Goal: Transaction & Acquisition: Purchase product/service

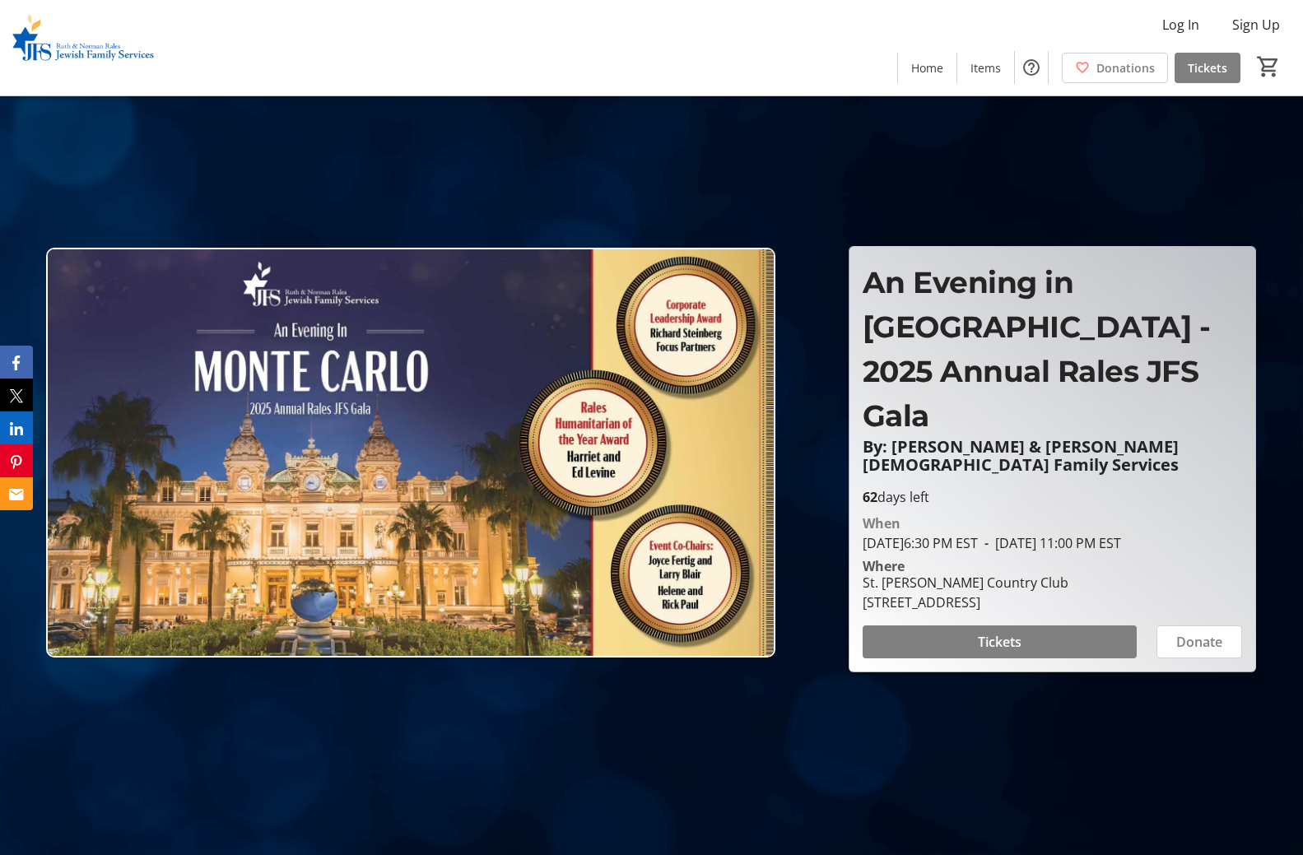
click at [98, 49] on img at bounding box center [83, 48] width 147 height 82
click at [50, 44] on img at bounding box center [83, 48] width 147 height 82
click at [24, 56] on img at bounding box center [83, 48] width 147 height 82
click at [921, 68] on span "Home" at bounding box center [927, 67] width 32 height 17
click at [916, 71] on span "Home" at bounding box center [927, 67] width 32 height 17
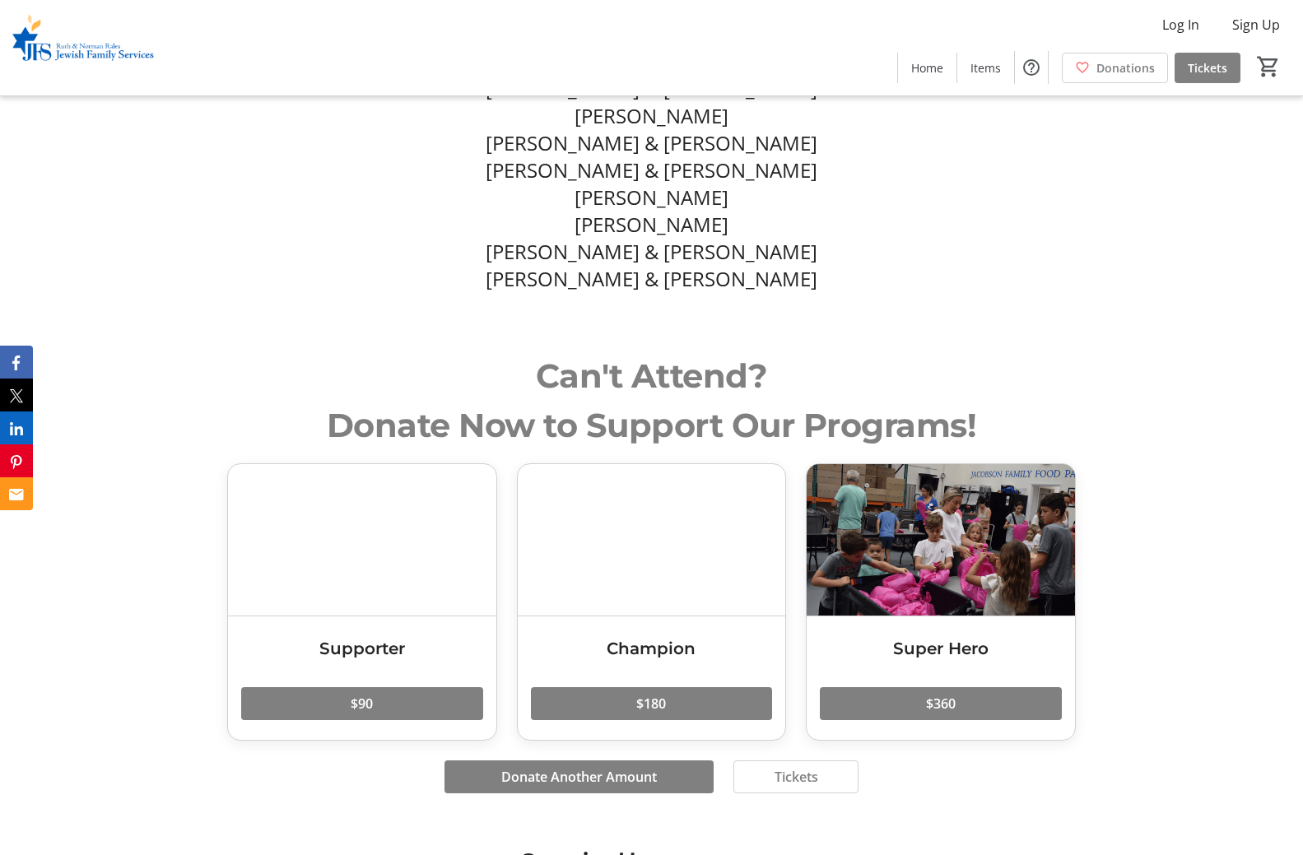
scroll to position [8256, 0]
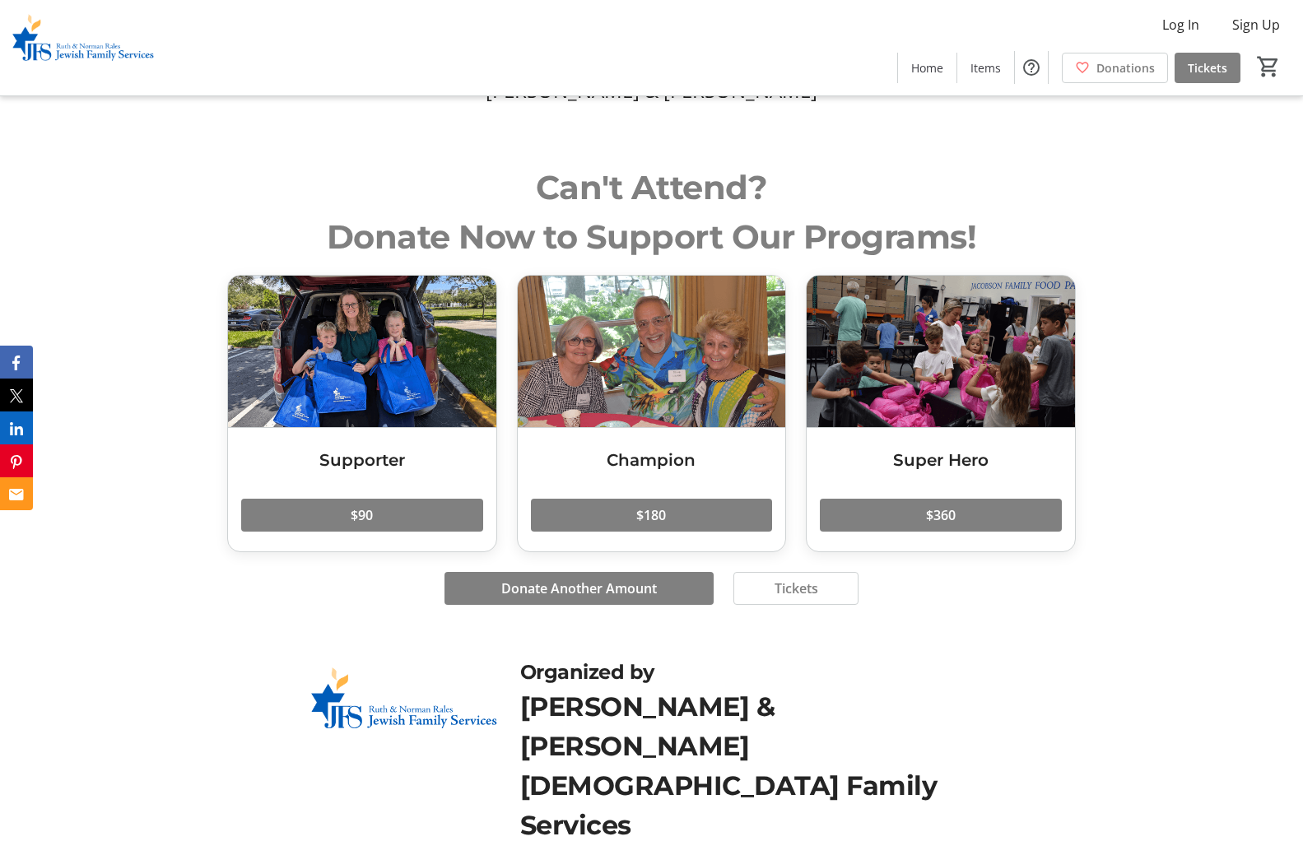
click at [620, 687] on div "[PERSON_NAME] & [PERSON_NAME] [DEMOGRAPHIC_DATA] Family Services" at bounding box center [758, 766] width 476 height 158
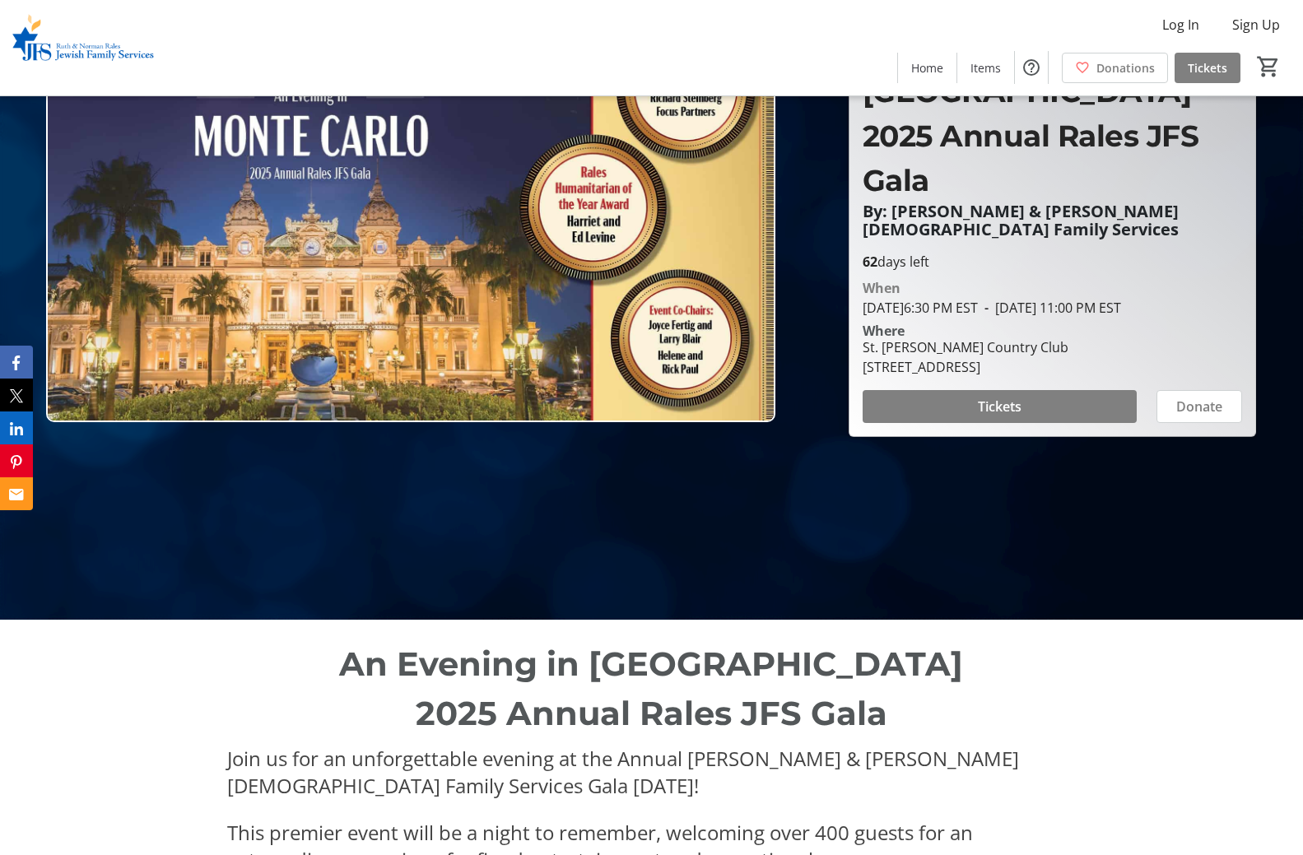
scroll to position [0, 0]
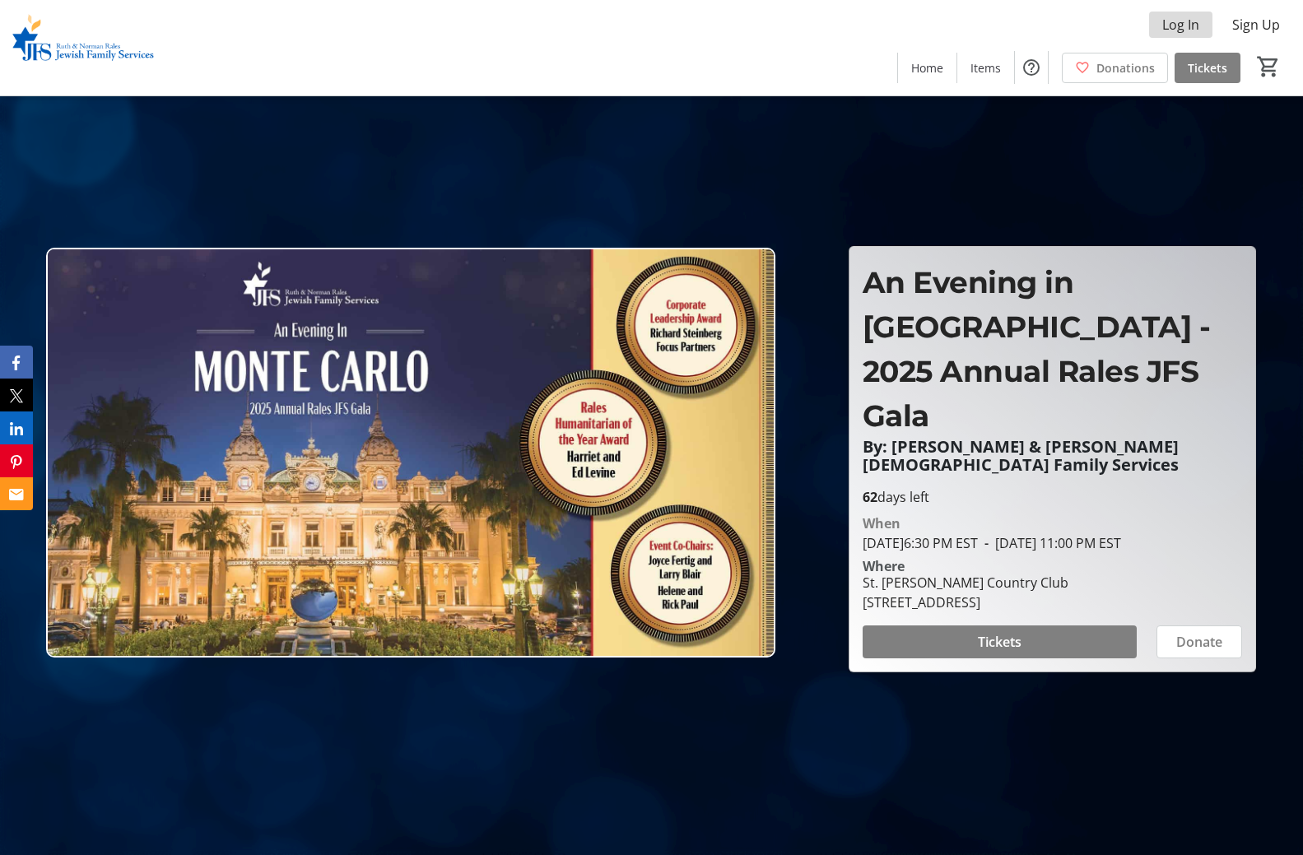
click at [1181, 33] on span "Log In" at bounding box center [1180, 25] width 37 height 20
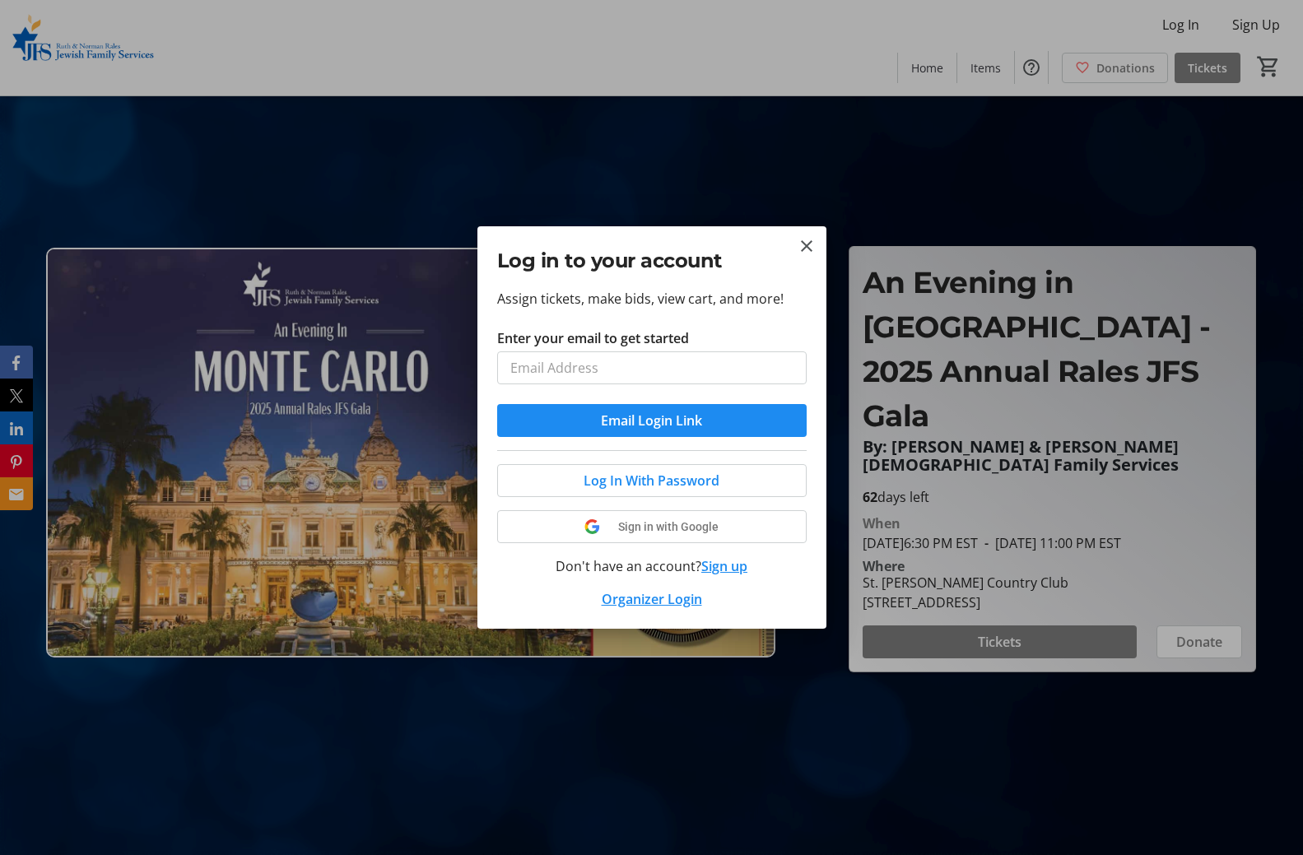
click at [626, 369] on input "Enter your email to get started" at bounding box center [652, 368] width 310 height 33
type input "[EMAIL_ADDRESS][DOMAIN_NAME]"
click at [723, 486] on span at bounding box center [652, 481] width 308 height 40
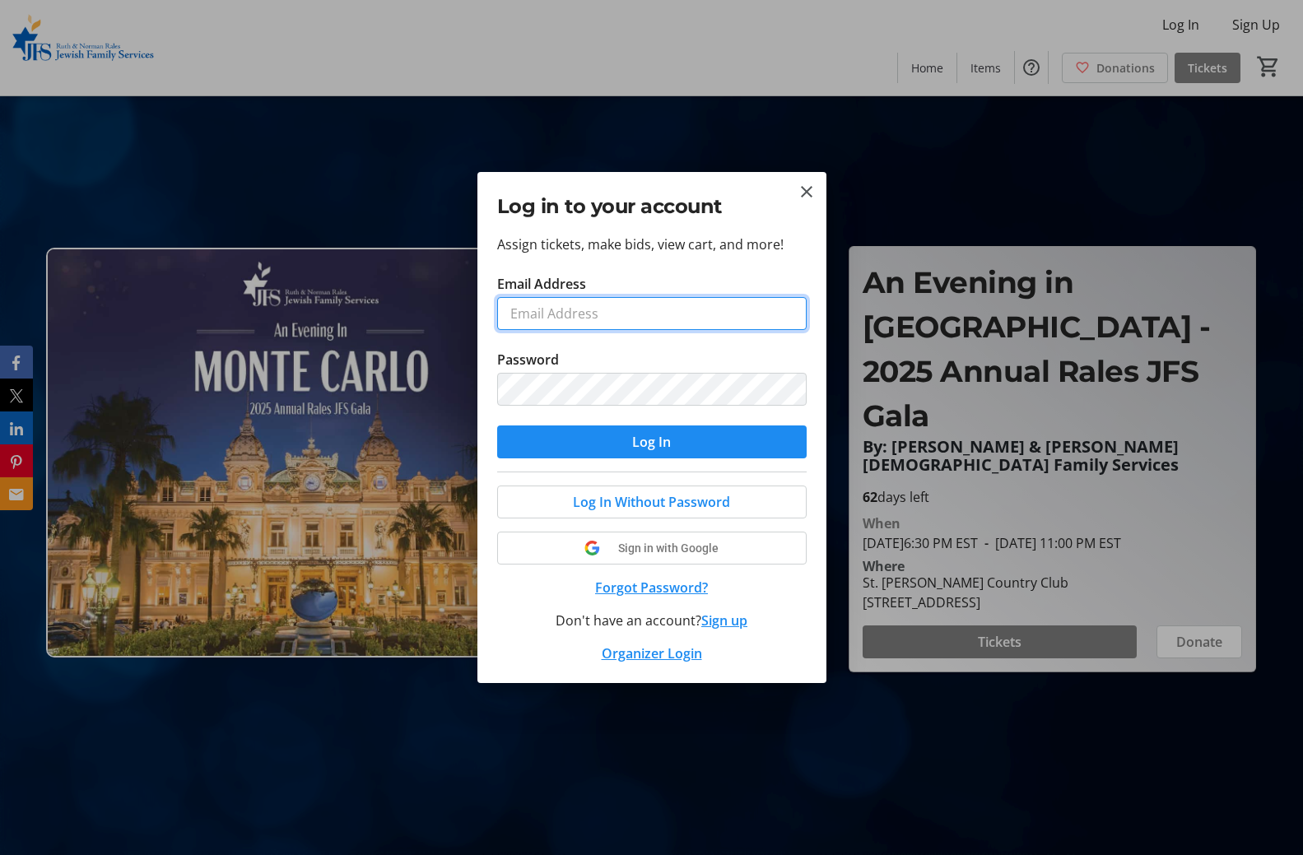
click at [632, 317] on input "Email Address" at bounding box center [652, 313] width 310 height 33
type input "[EMAIL_ADDRESS][DOMAIN_NAME]"
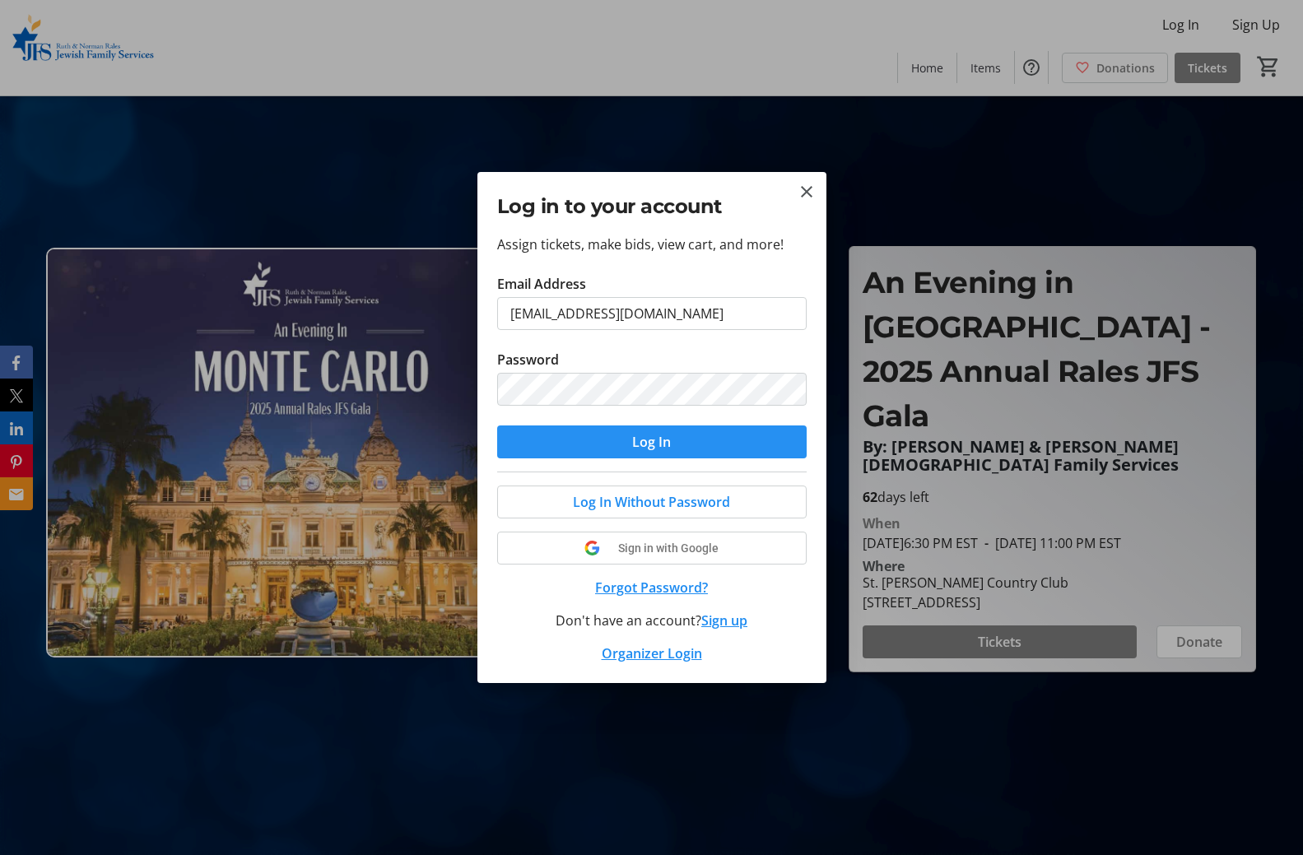
click at [619, 446] on span "submit" at bounding box center [652, 442] width 310 height 40
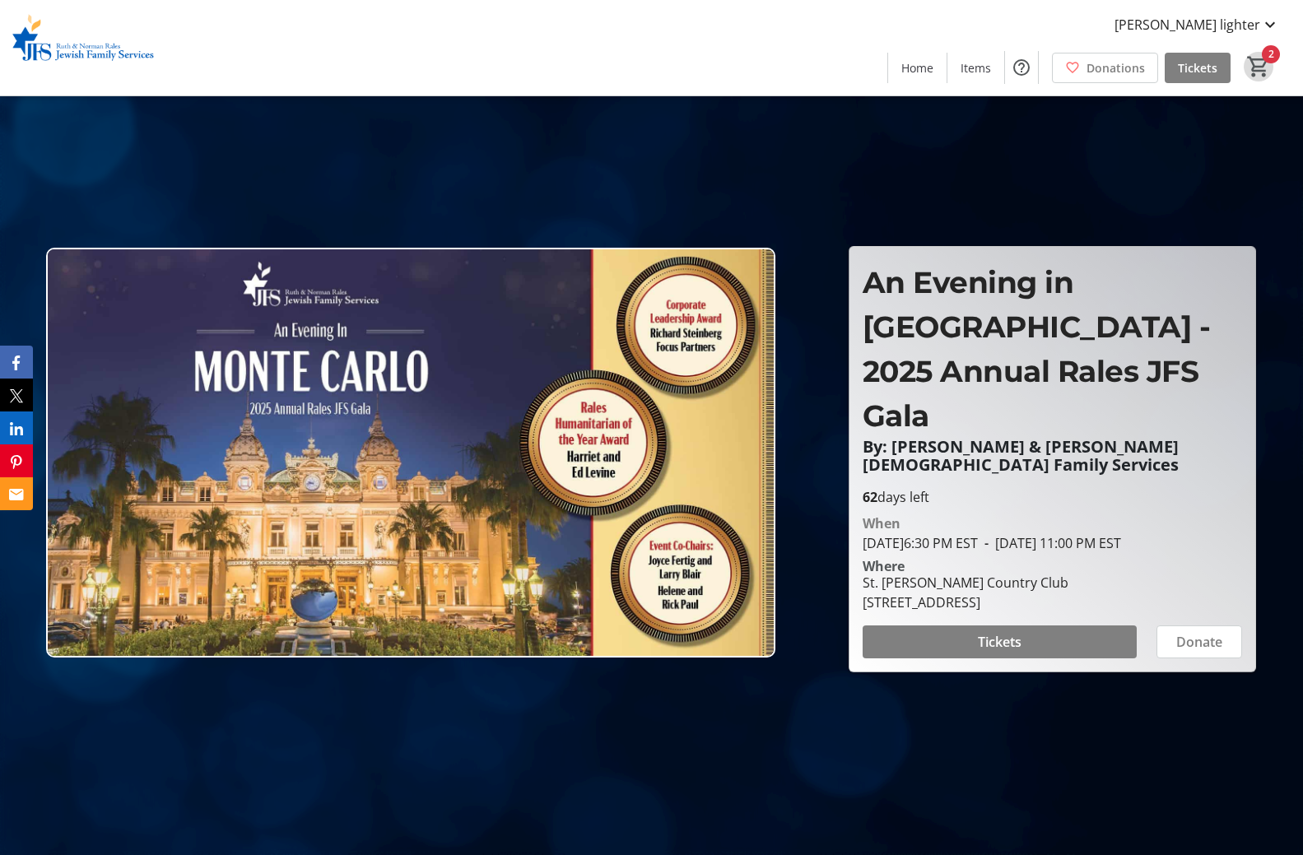
click at [1266, 64] on mat-icon "2" at bounding box center [1258, 66] width 25 height 25
